Goal: Information Seeking & Learning: Learn about a topic

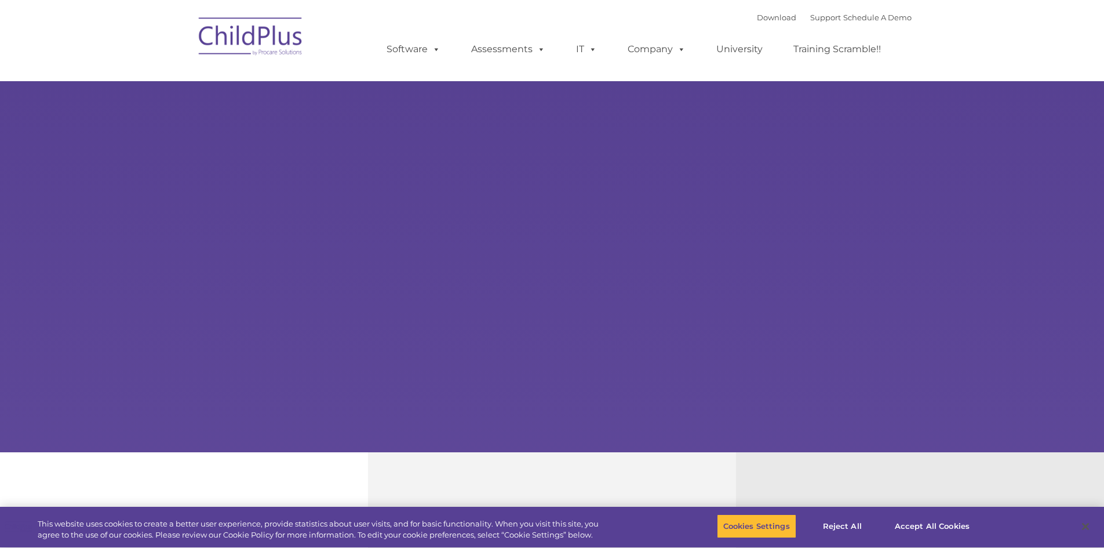
select select "MEDIUM"
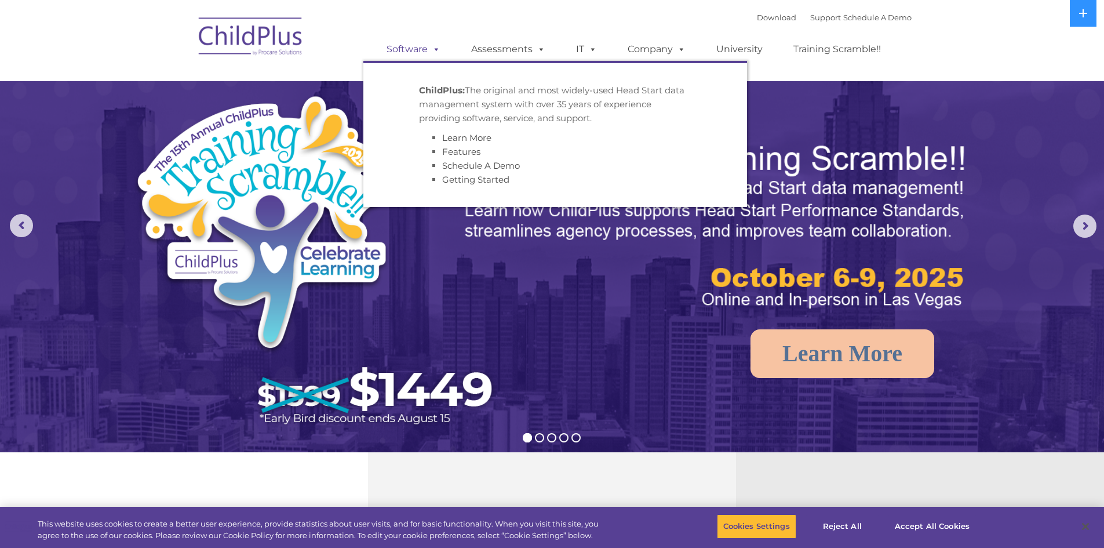
click at [413, 52] on link "Software" at bounding box center [413, 49] width 77 height 23
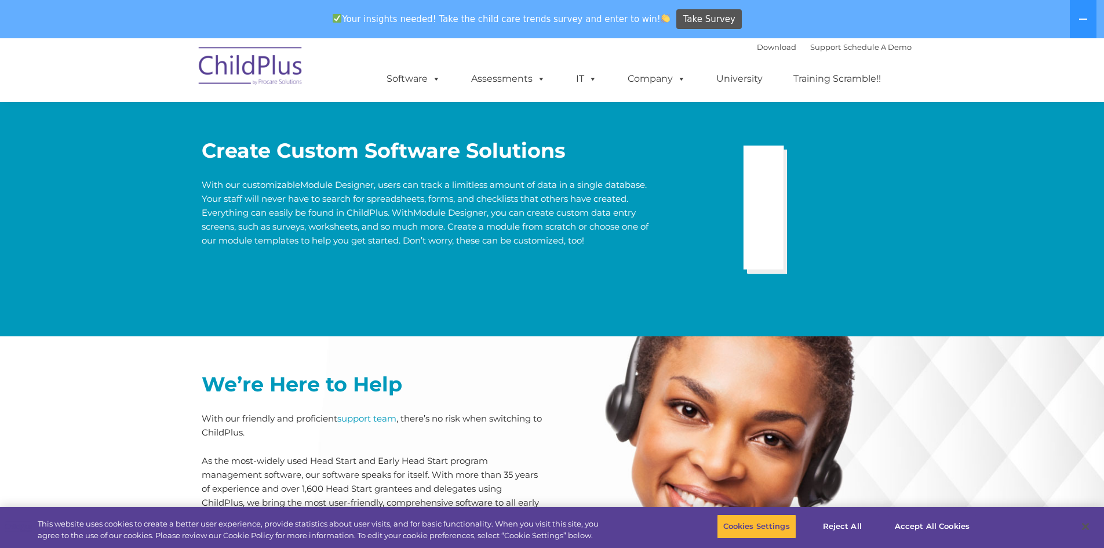
scroll to position [2362, 0]
